Goal: Entertainment & Leisure: Consume media (video, audio)

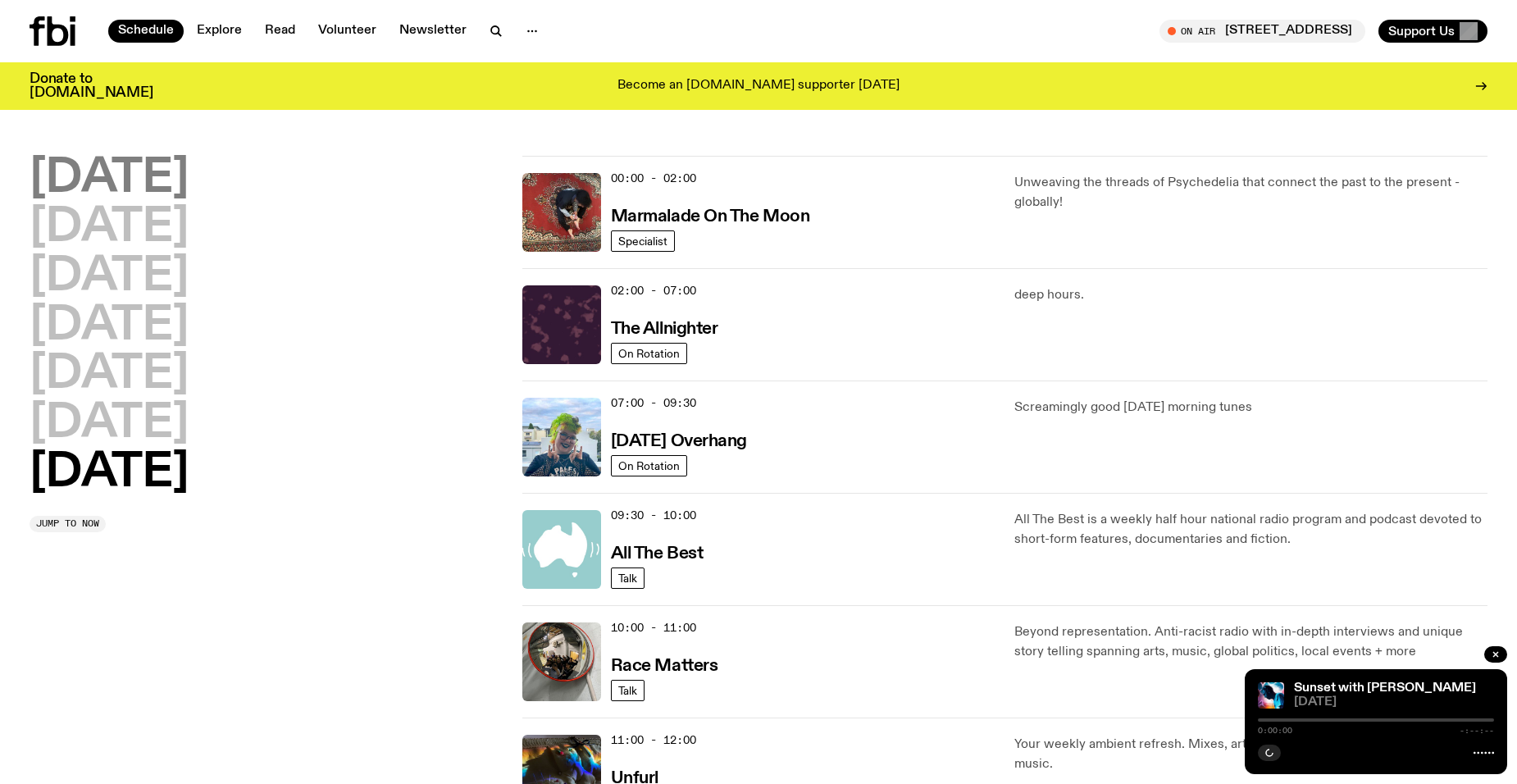
click at [167, 164] on h2 "[DATE]" at bounding box center [108, 178] width 159 height 46
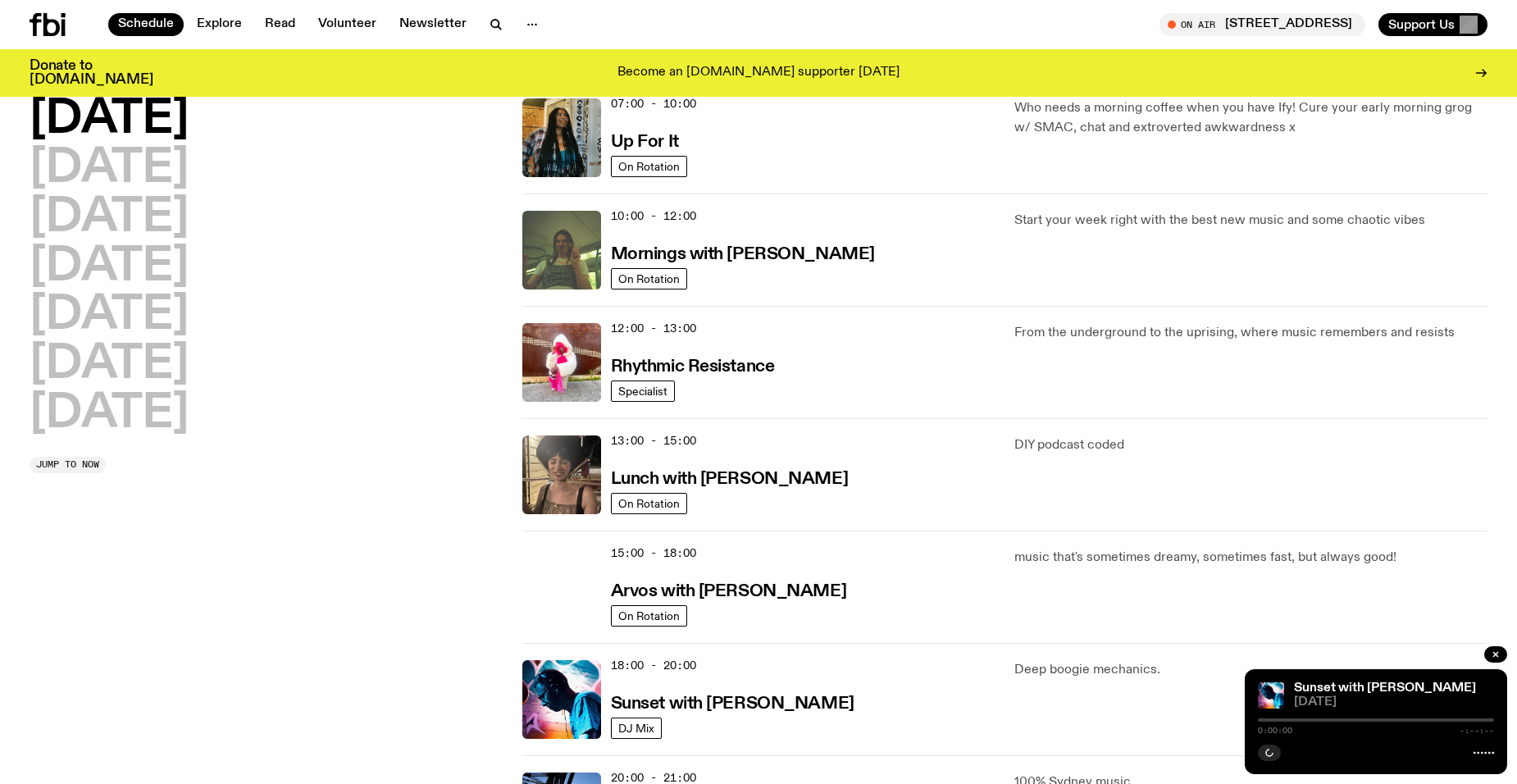
scroll to position [374, 0]
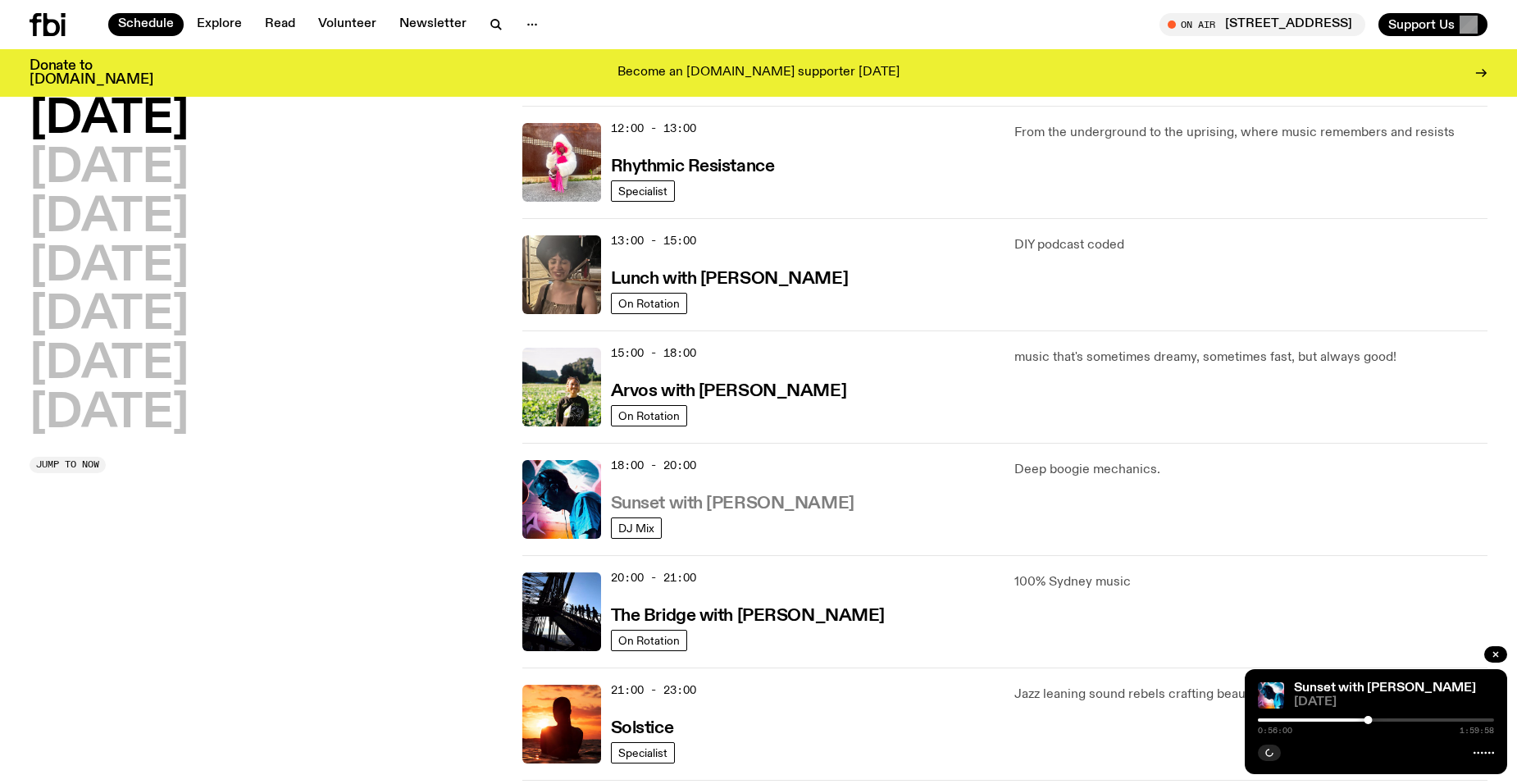
click at [730, 510] on h3 "Sunset with [PERSON_NAME]" at bounding box center [733, 504] width 244 height 17
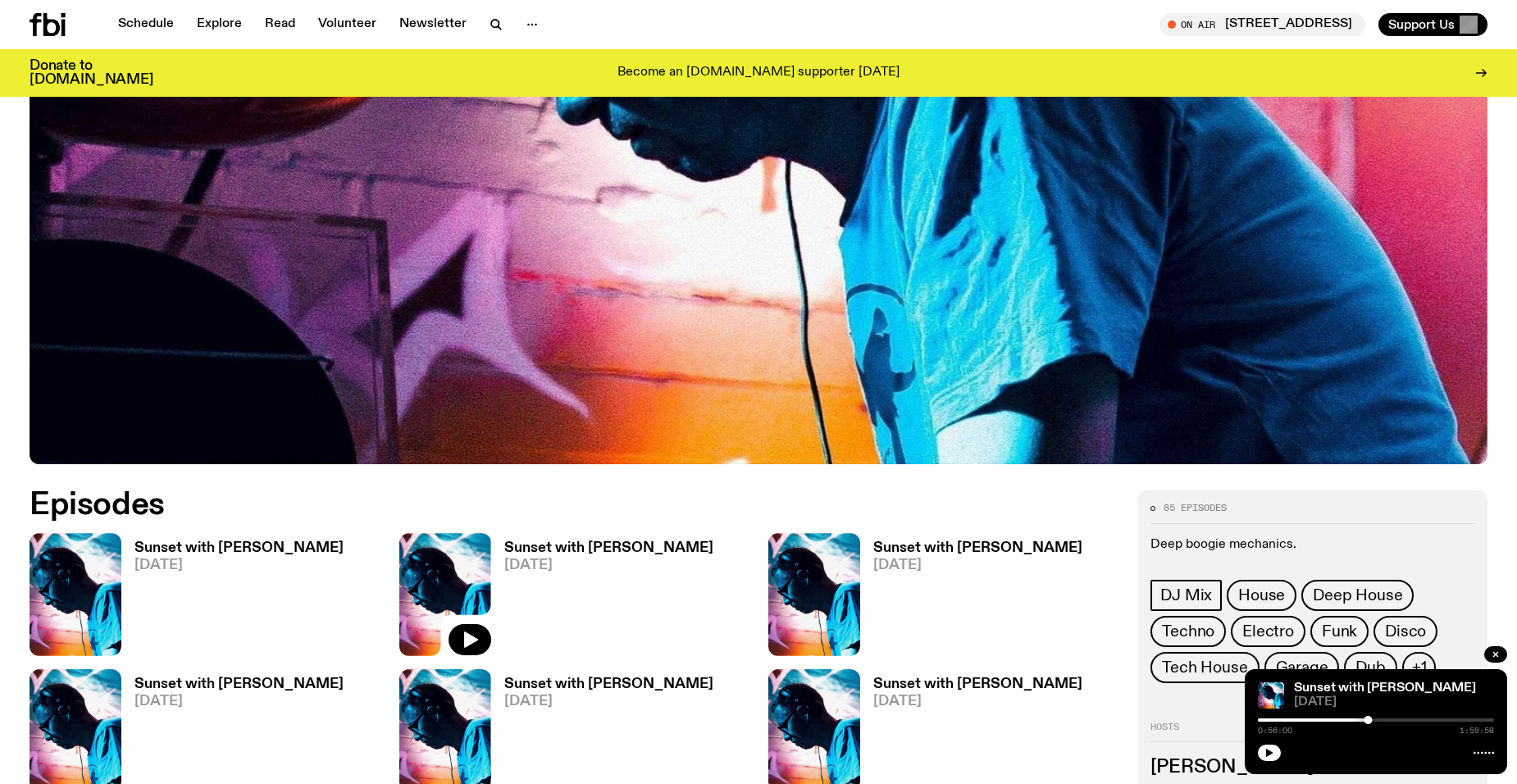
scroll to position [647, 0]
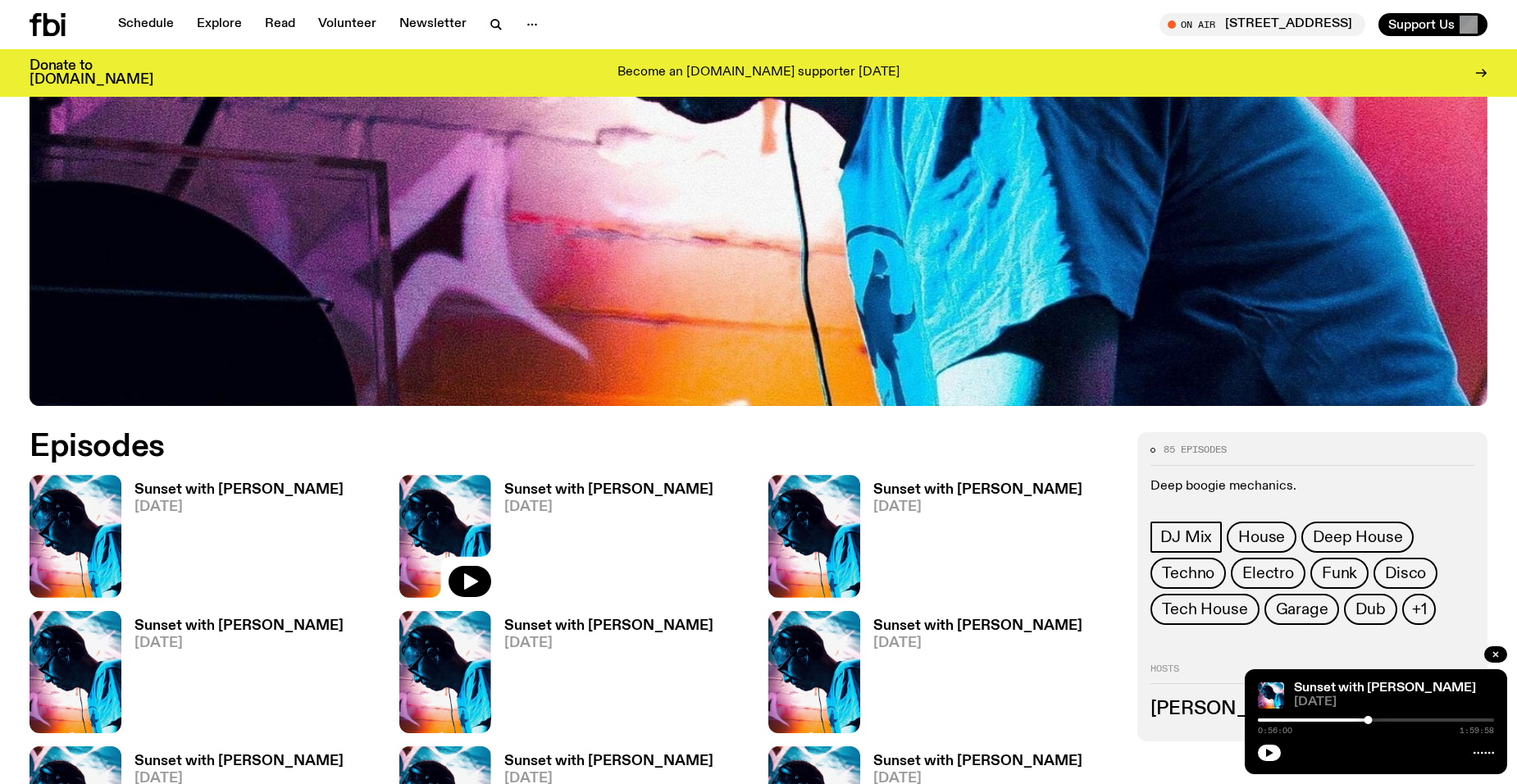
click at [208, 490] on h3 "Sunset with [PERSON_NAME]" at bounding box center [238, 489] width 209 height 14
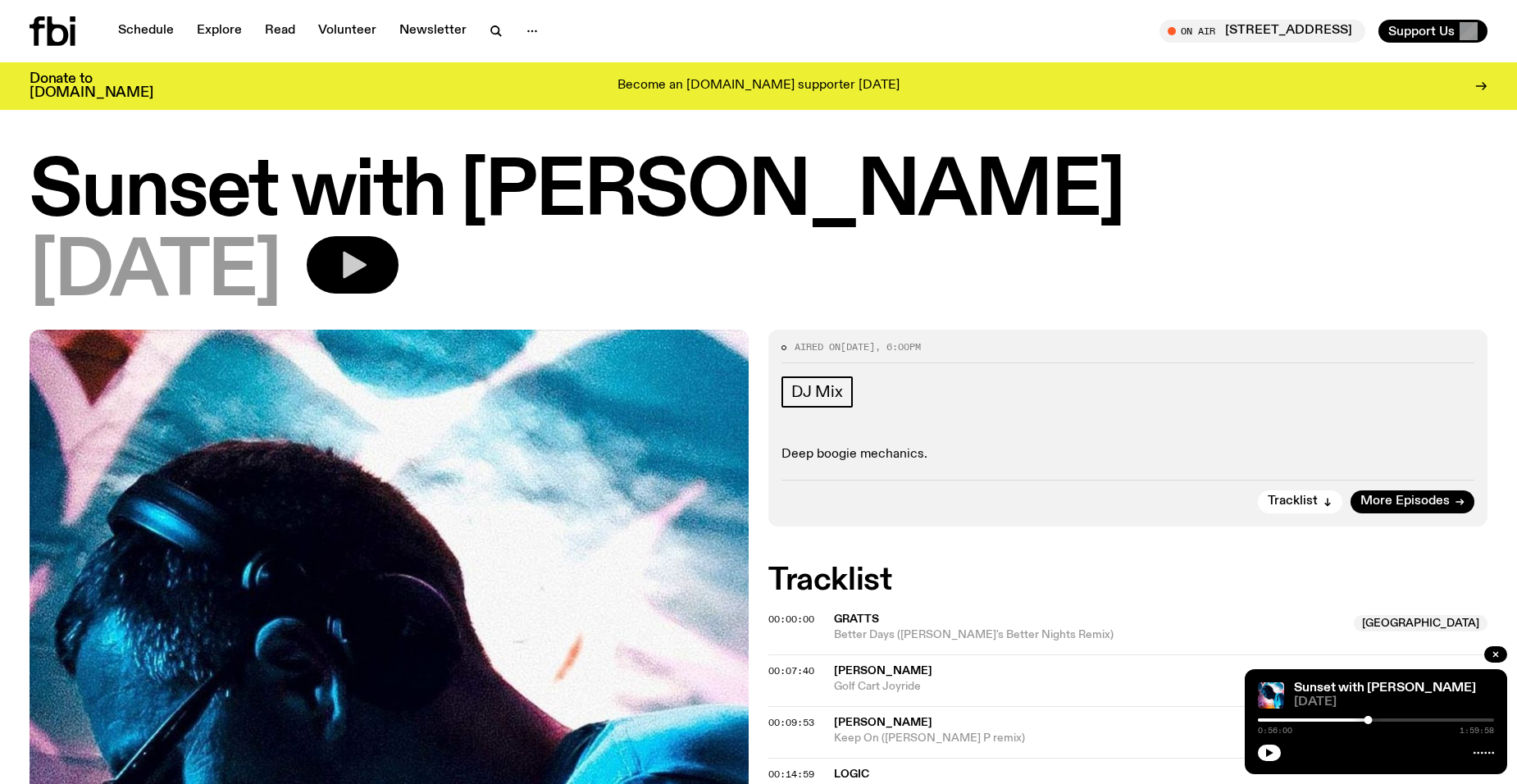
click at [369, 271] on icon "button" at bounding box center [353, 265] width 33 height 33
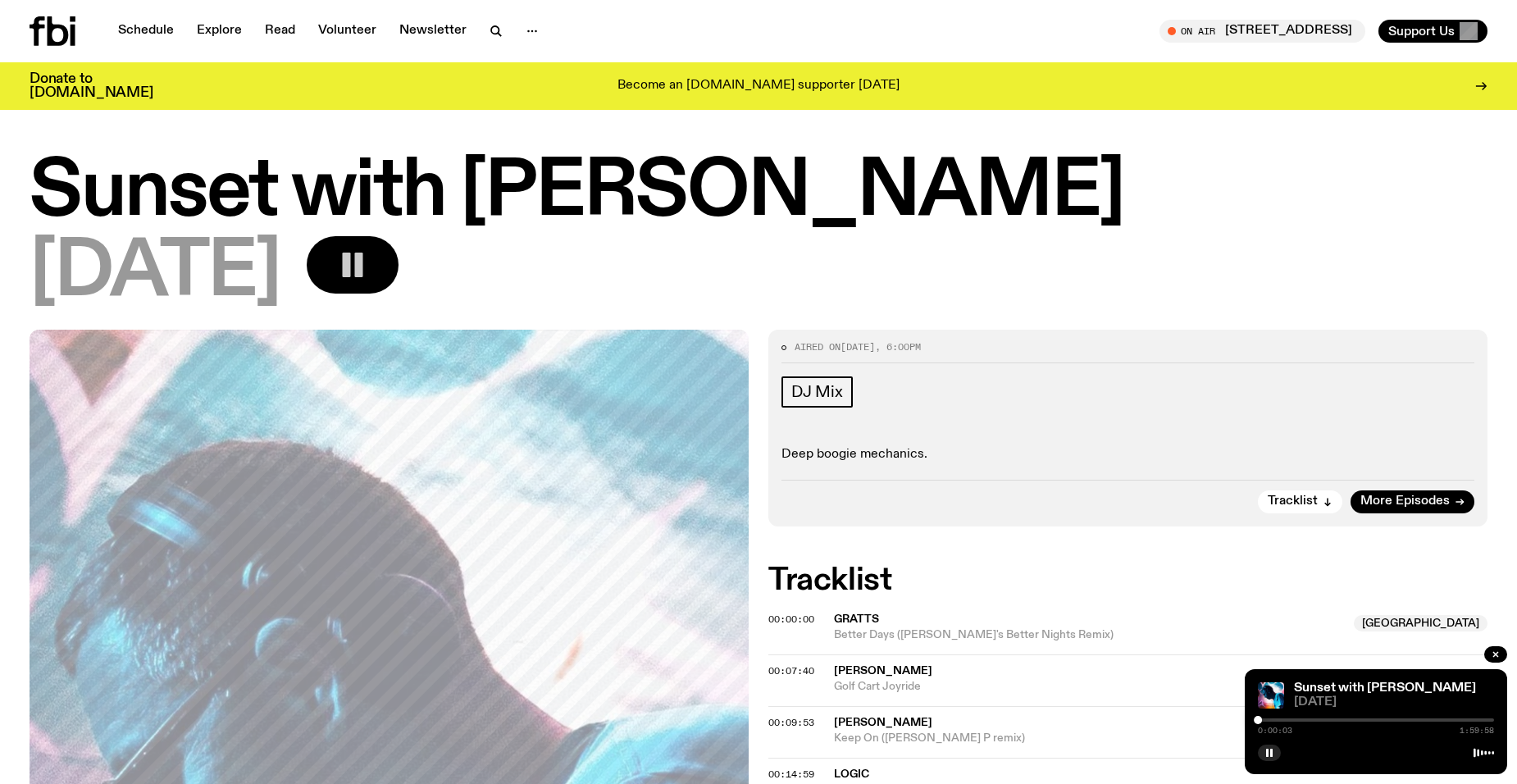
click at [1270, 721] on div at bounding box center [1375, 720] width 236 height 4
click at [1268, 721] on div at bounding box center [1268, 720] width 8 height 8
click at [1264, 719] on div at bounding box center [1268, 720] width 8 height 8
click at [1264, 722] on div at bounding box center [1263, 720] width 8 height 8
click at [1262, 749] on button "button" at bounding box center [1269, 753] width 23 height 17
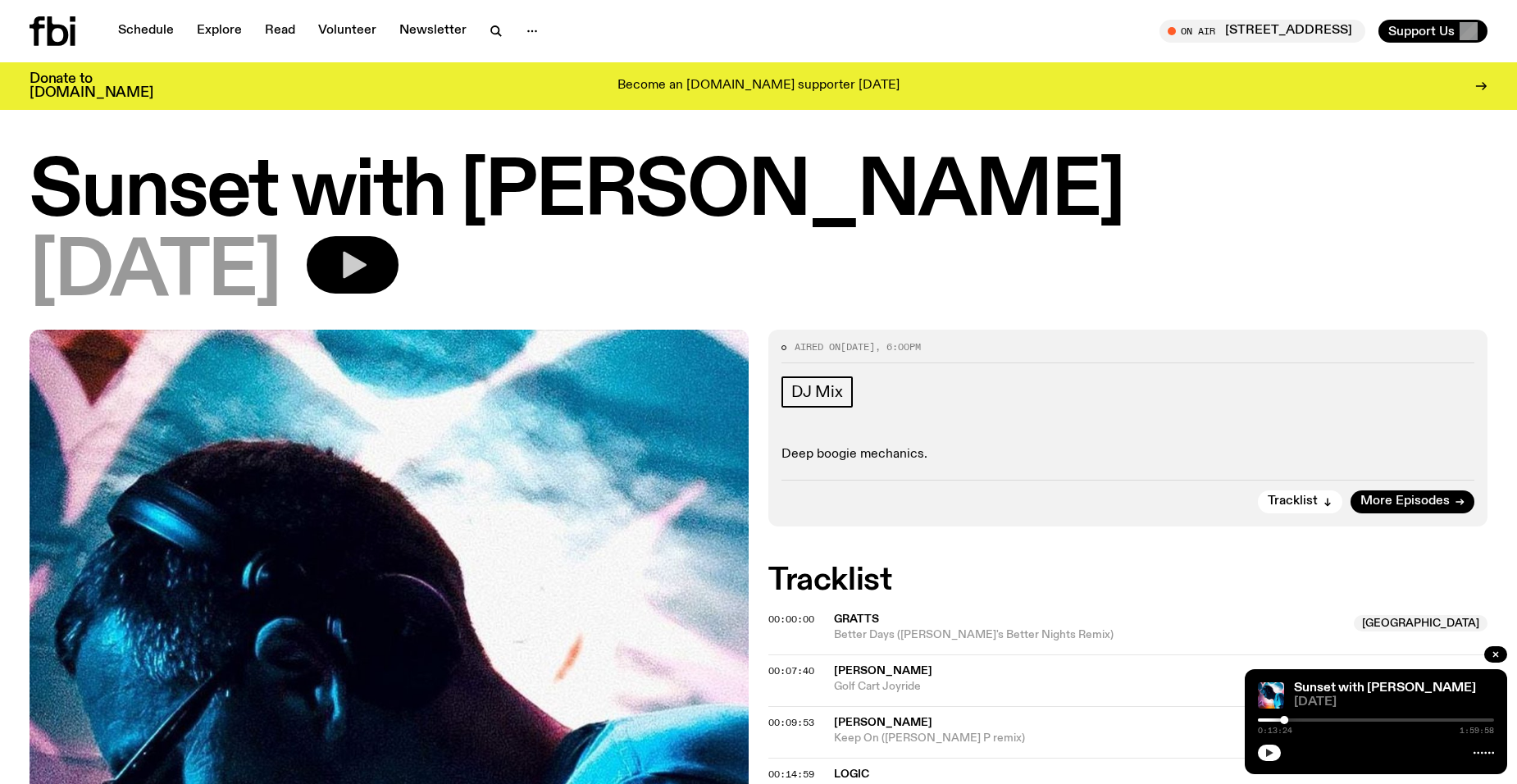
click at [1272, 757] on button "button" at bounding box center [1269, 753] width 23 height 17
